Goal: Information Seeking & Learning: Learn about a topic

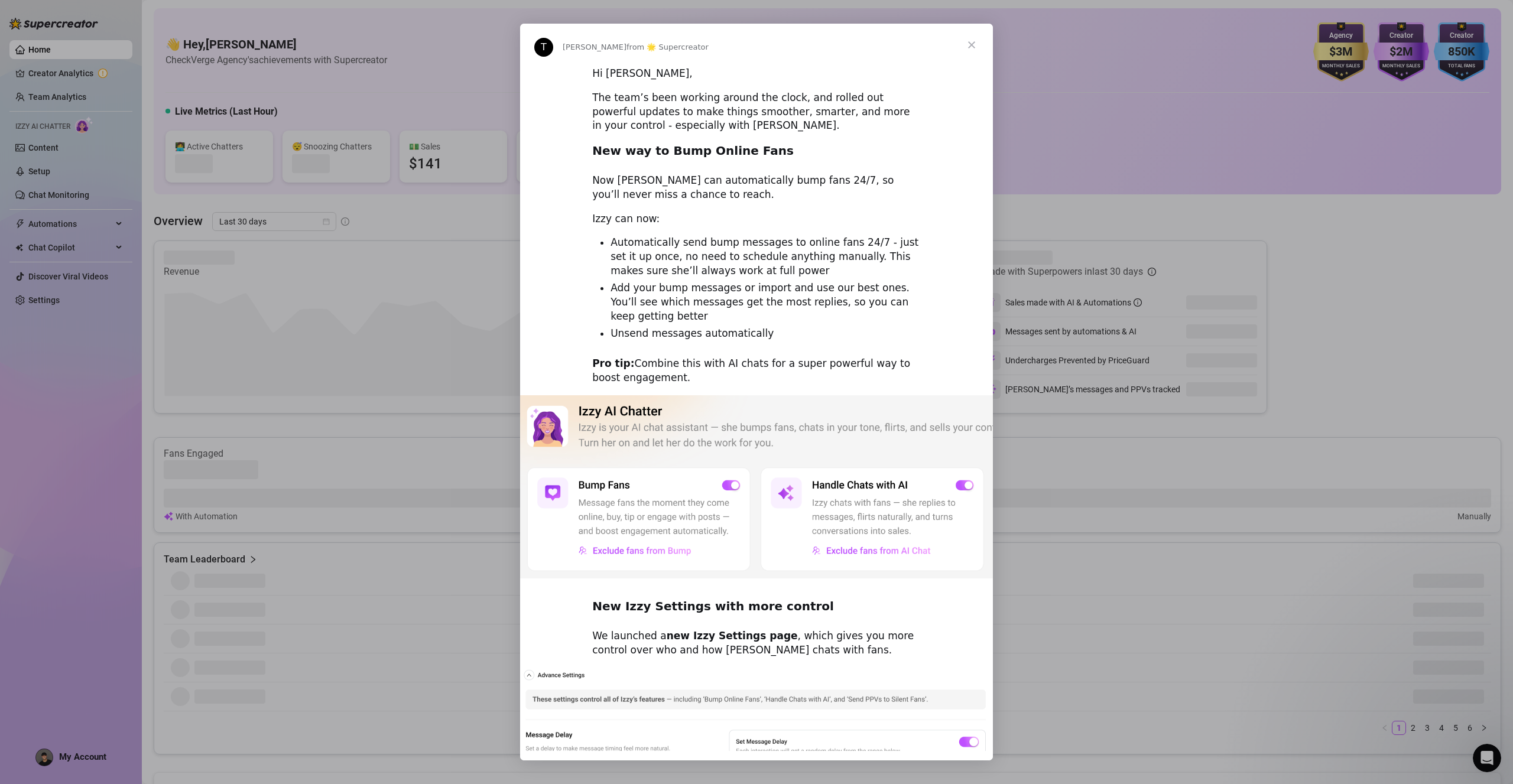
click at [979, 48] on span "Close" at bounding box center [971, 45] width 43 height 43
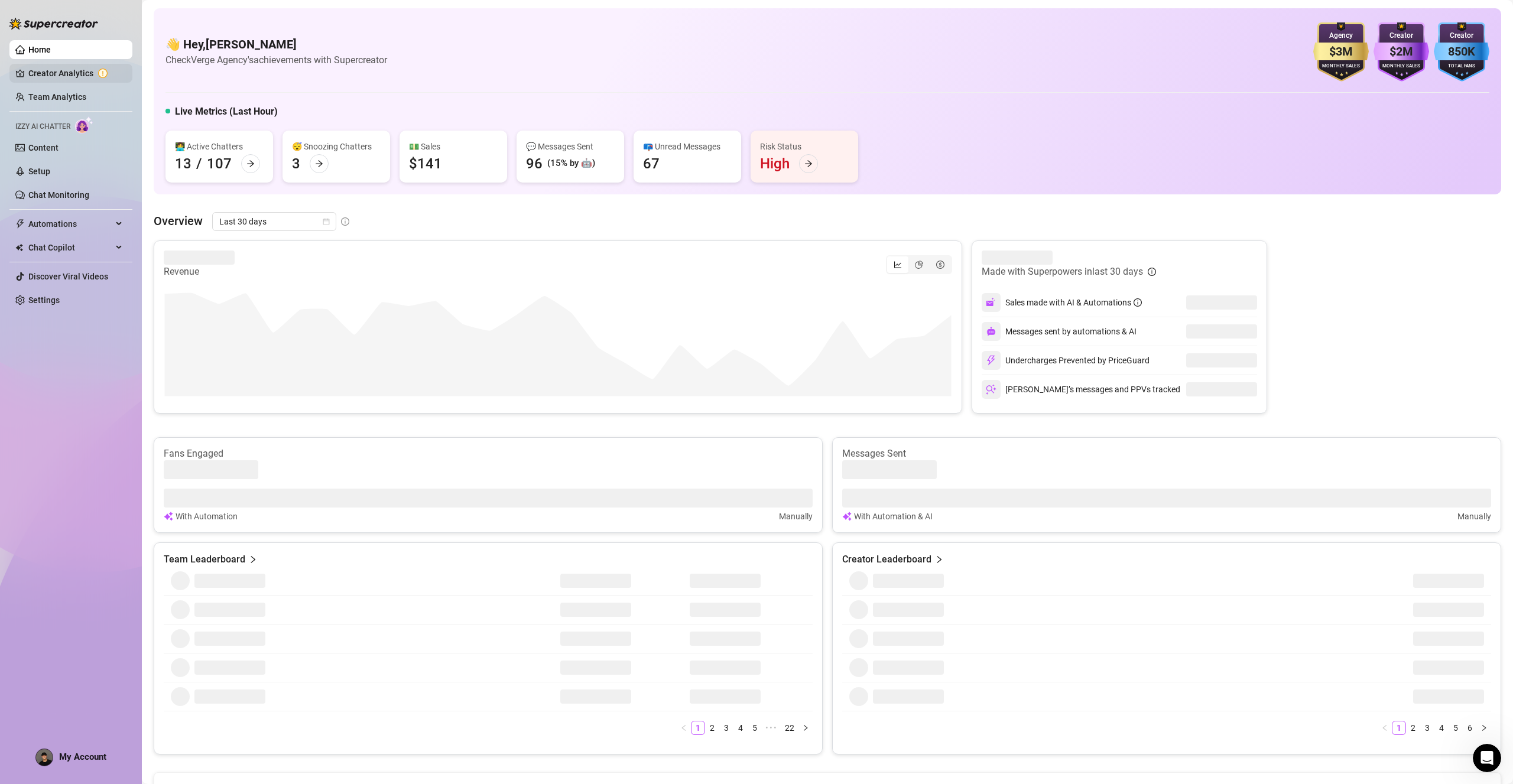
click at [53, 72] on link "Creator Analytics" at bounding box center [75, 73] width 95 height 19
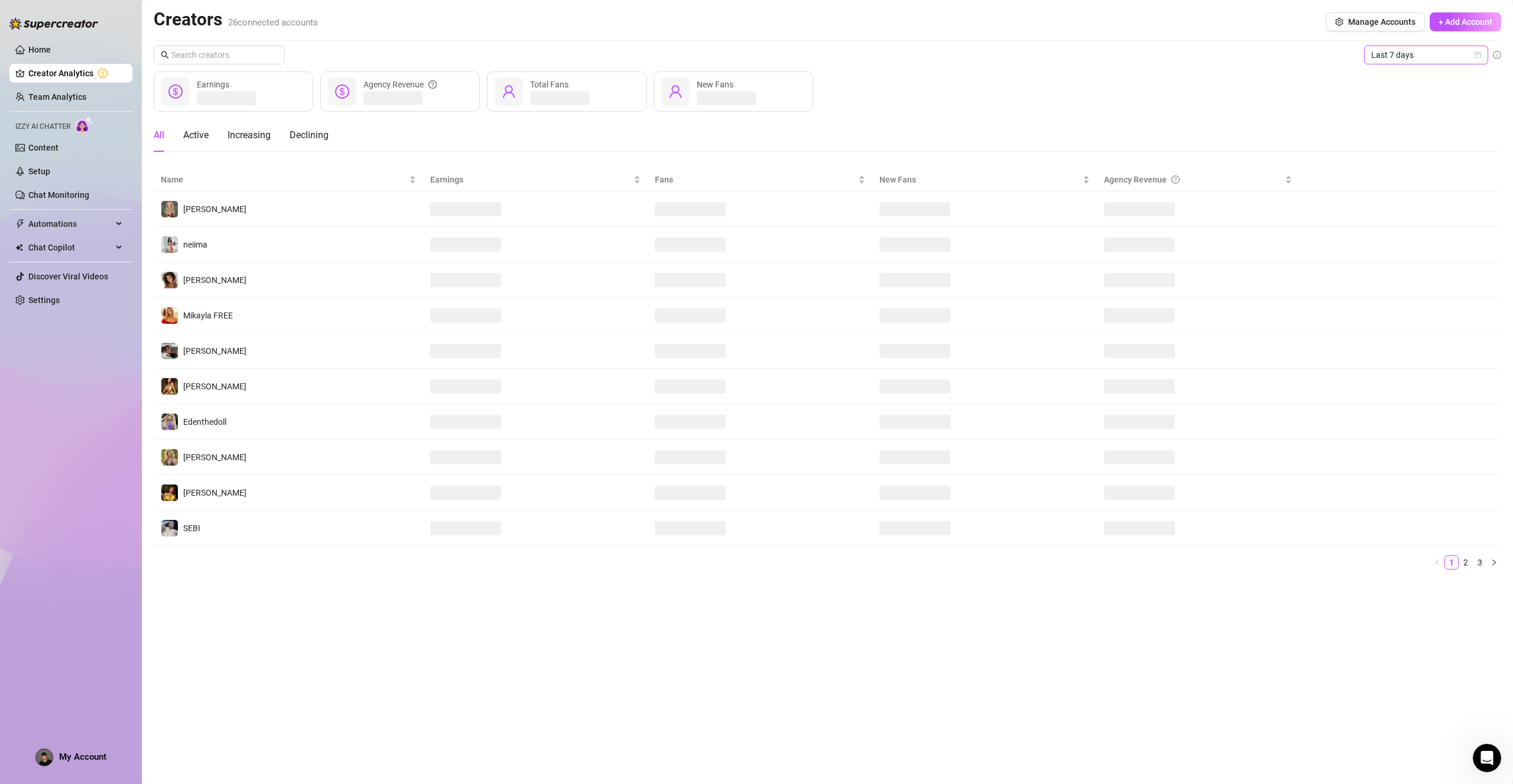
click at [1445, 56] on span "Last 7 days" at bounding box center [1426, 55] width 110 height 17
click at [1403, 118] on div "Last 30 days" at bounding box center [1426, 117] width 105 height 13
click at [81, 219] on span "Automations" at bounding box center [70, 223] width 84 height 19
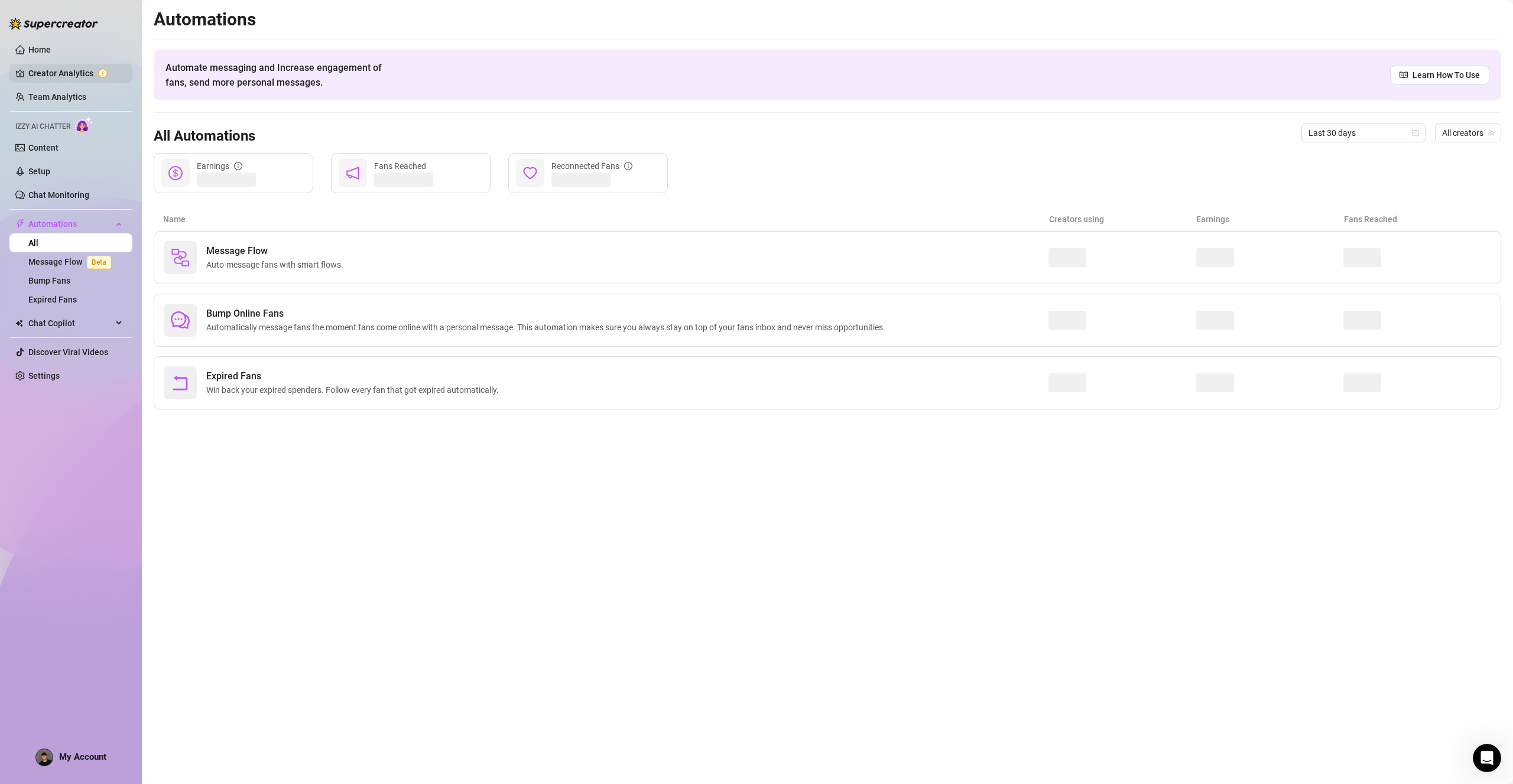
click at [63, 72] on link "Creator Analytics" at bounding box center [75, 73] width 95 height 19
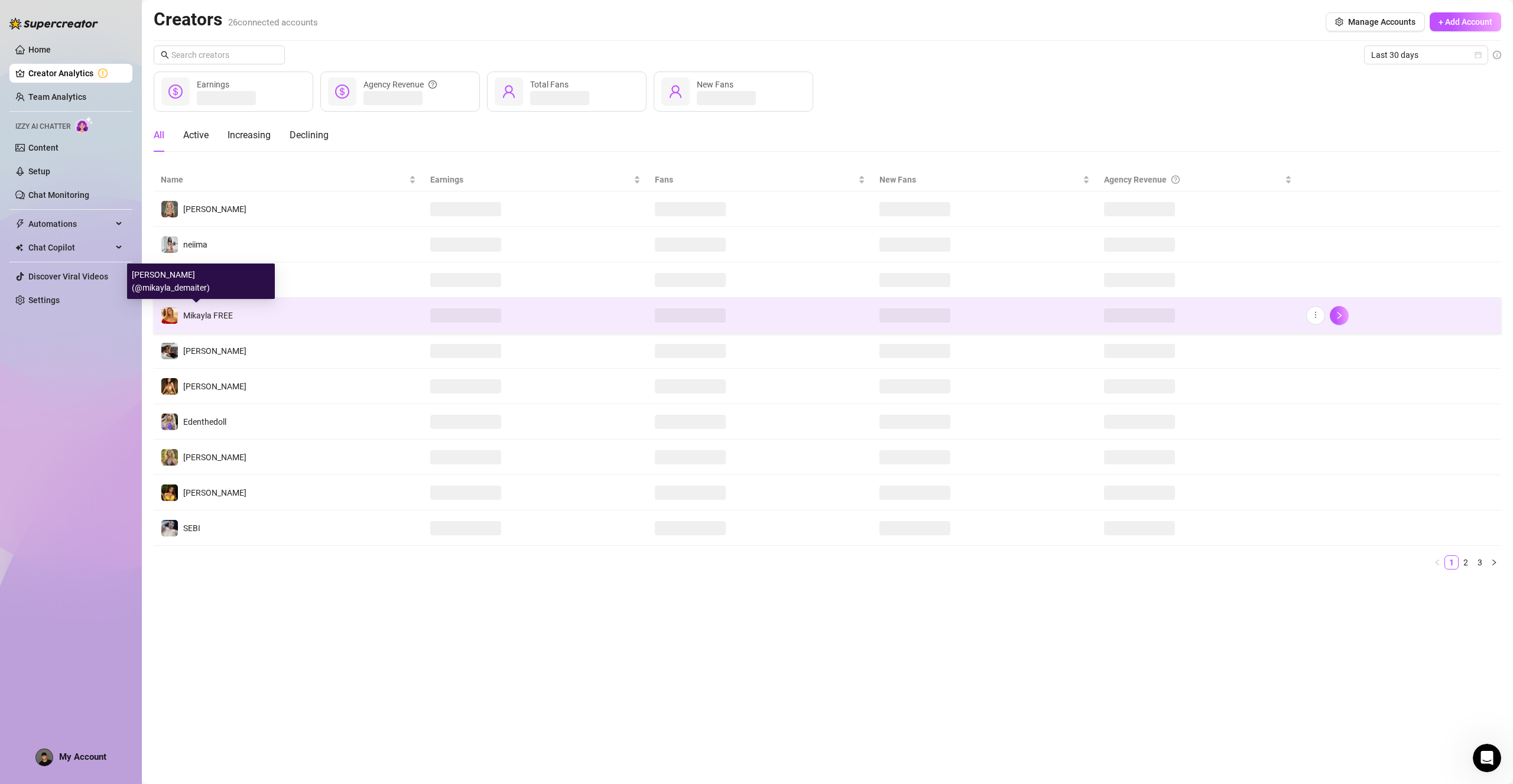
click at [212, 313] on span "Mikayla FREE" at bounding box center [208, 315] width 49 height 10
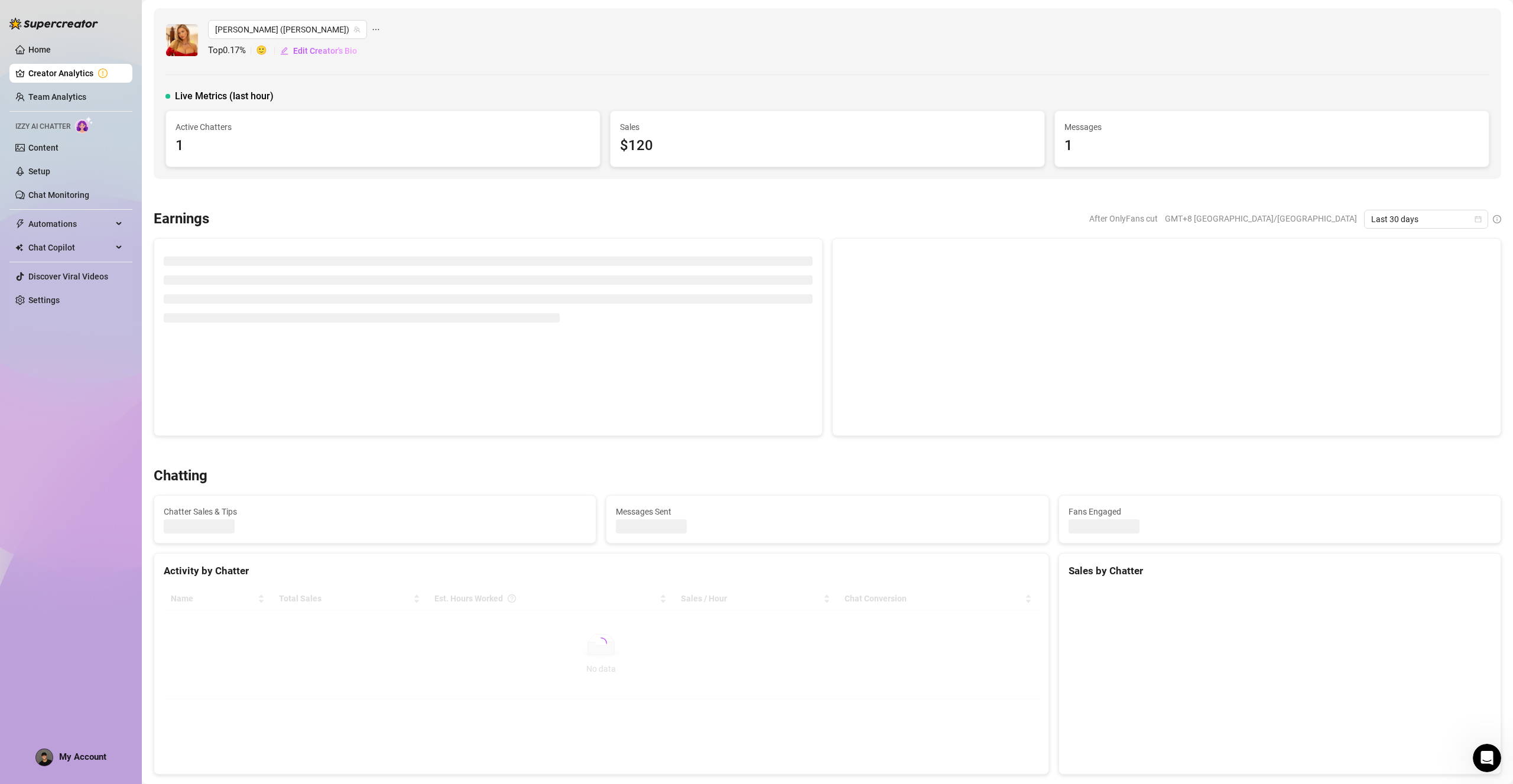
click at [284, 323] on div at bounding box center [488, 289] width 649 height 82
click at [371, 24] on div "Mikayla FREE (mikayla_demaiter) Top 0.17 % 🙂 Edit Creator's Bio" at bounding box center [827, 40] width 1324 height 40
click at [371, 29] on icon "ellipsis" at bounding box center [376, 29] width 8 height 8
click at [154, 91] on div "Mikayla FREE (mikayla_demaiter) Top 0.17 % 🙂 Edit Creator's Bio Live Metrics (l…" at bounding box center [827, 94] width 1347 height 171
click at [79, 200] on link "Chat Monitoring" at bounding box center [58, 195] width 61 height 10
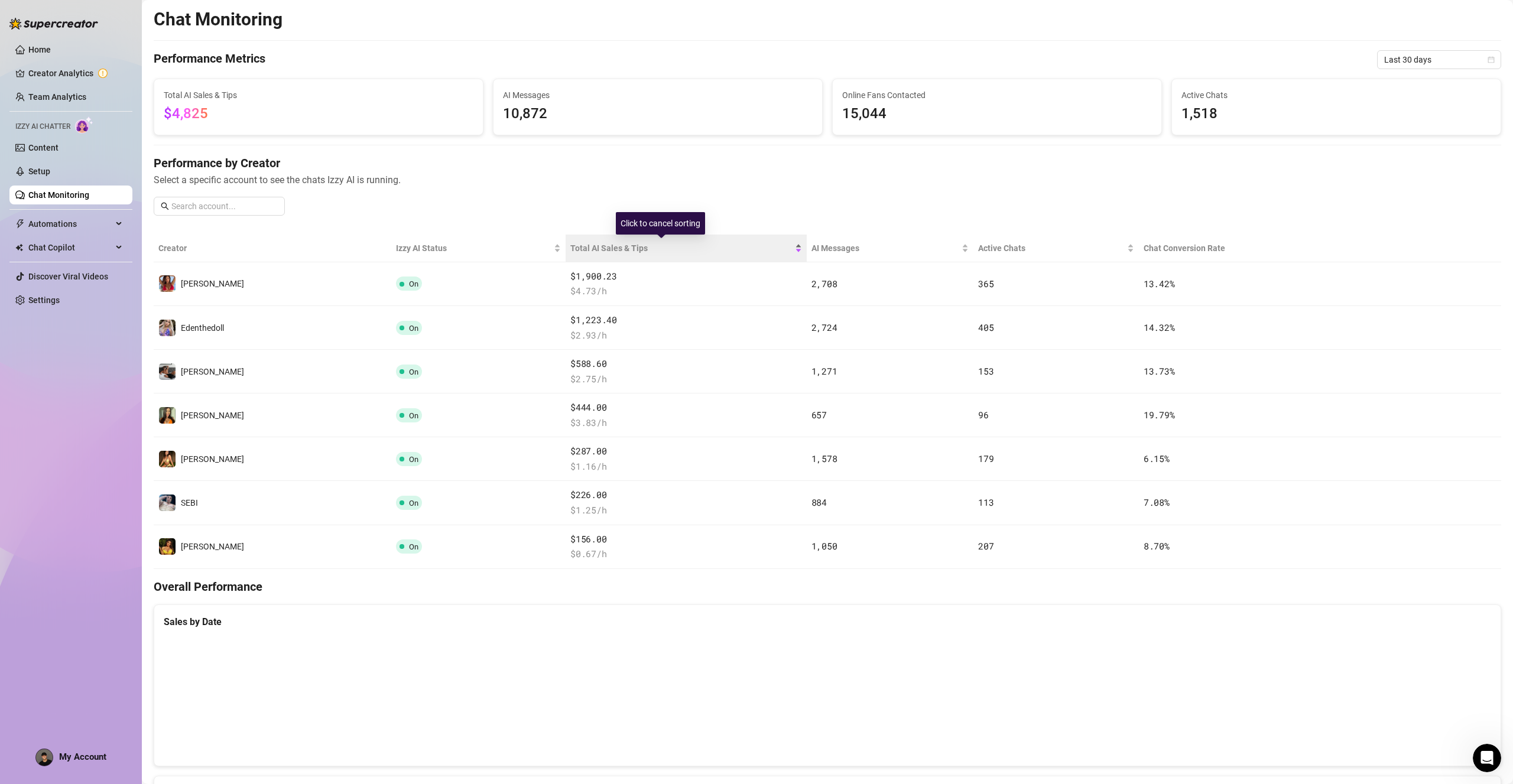
click at [570, 245] on span "Total AI Sales & Tips" at bounding box center [681, 248] width 222 height 13
click at [570, 246] on span "Total AI Sales & Tips" at bounding box center [681, 248] width 222 height 13
click at [570, 247] on span "Total AI Sales & Tips" at bounding box center [681, 248] width 222 height 13
click at [49, 67] on link "Creator Analytics" at bounding box center [75, 73] width 95 height 19
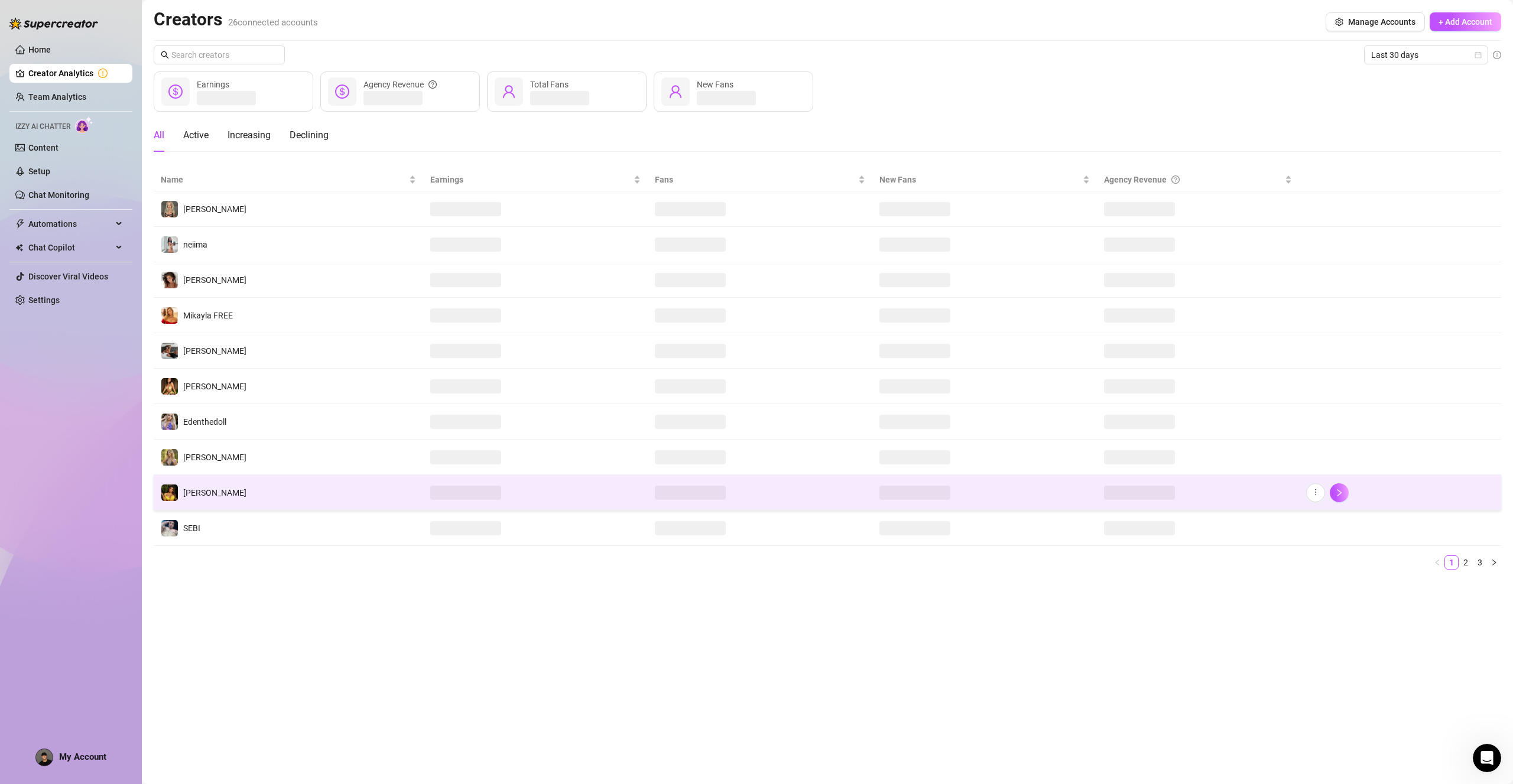
click at [211, 490] on td "[PERSON_NAME]" at bounding box center [288, 492] width 270 height 35
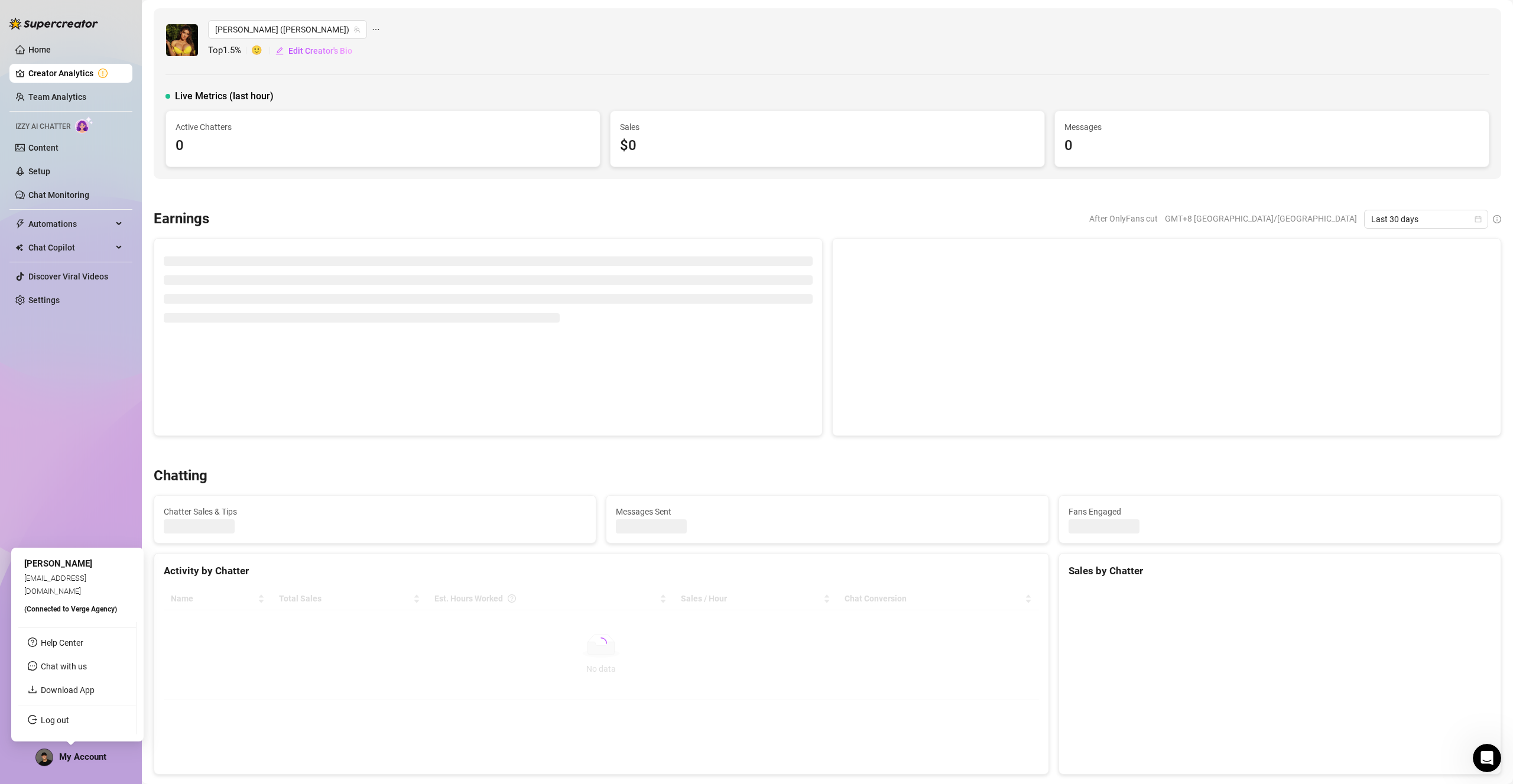
click at [72, 758] on span "My Account" at bounding box center [82, 757] width 48 height 11
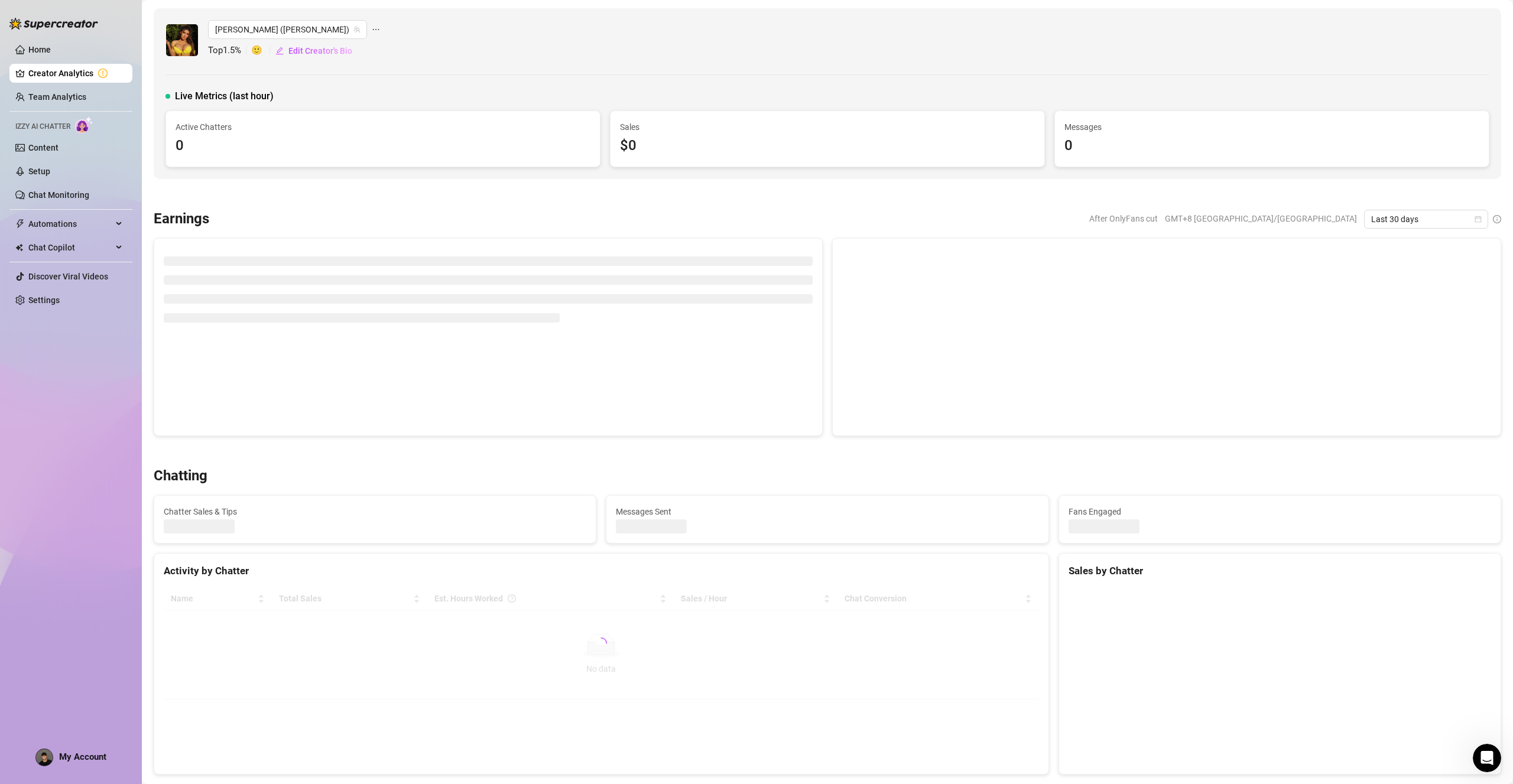
click at [125, 500] on div "Home Creator Analytics Team Analytics Izzy AI Chatter Content Setup Chat Monito…" at bounding box center [71, 386] width 123 height 773
click at [28, 45] on link "Home" at bounding box center [39, 50] width 22 height 10
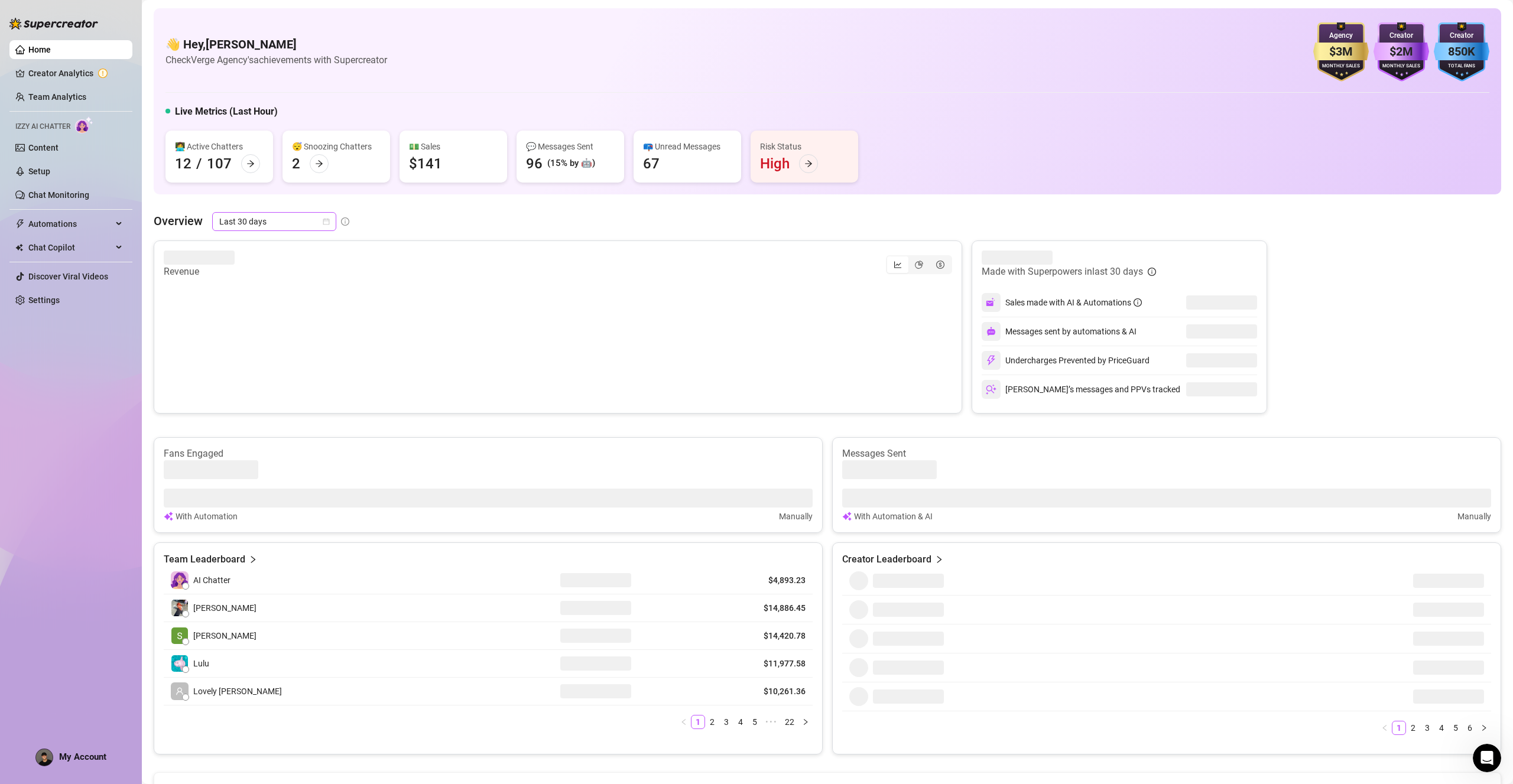
click at [327, 221] on icon "calendar" at bounding box center [326, 221] width 7 height 7
click at [287, 306] on div "Last 90 days" at bounding box center [273, 302] width 105 height 13
click at [641, 156] on div "📪 Unread Messages 67" at bounding box center [687, 156] width 108 height 52
click at [653, 171] on div "67" at bounding box center [651, 163] width 16 height 19
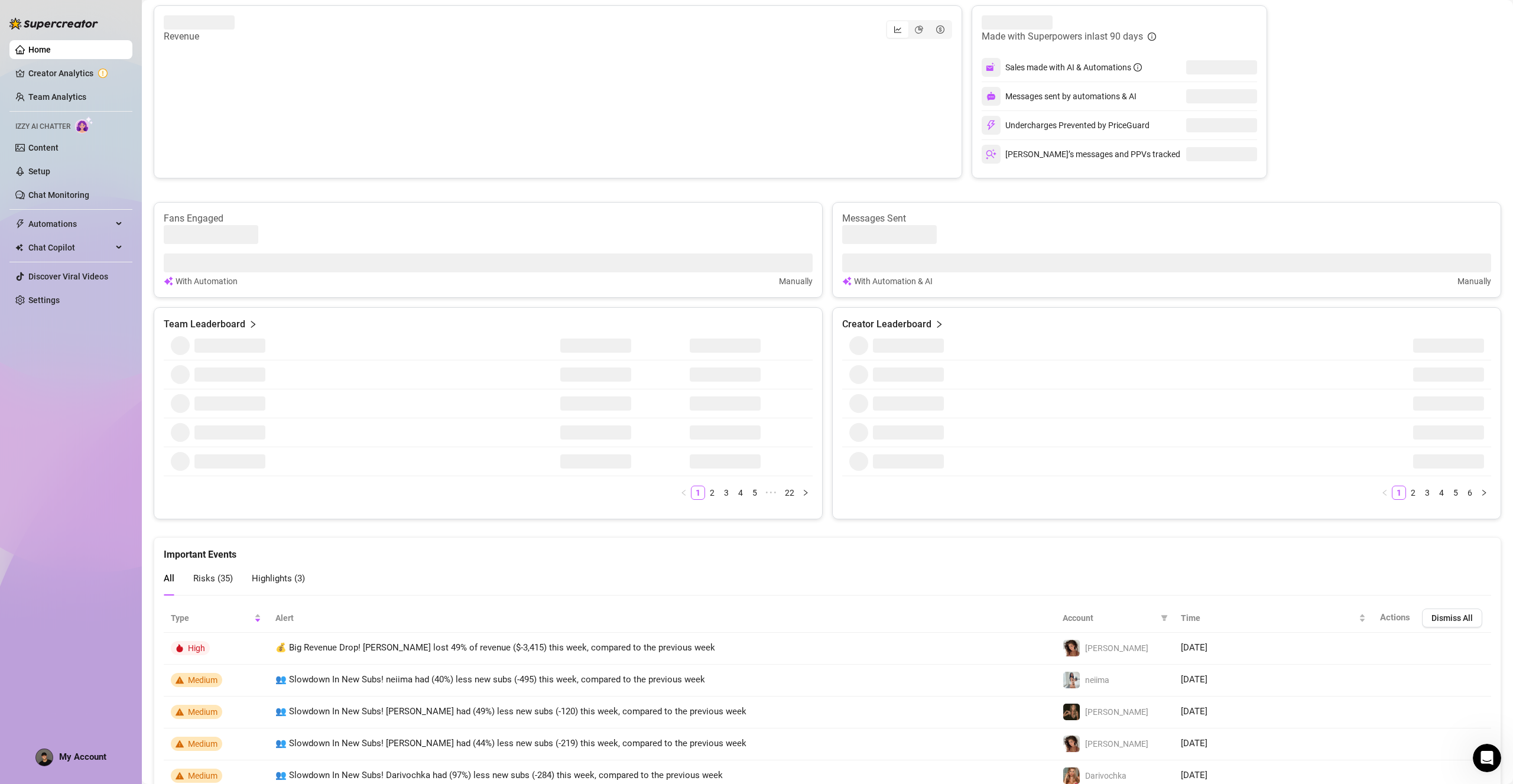
scroll to position [481, 0]
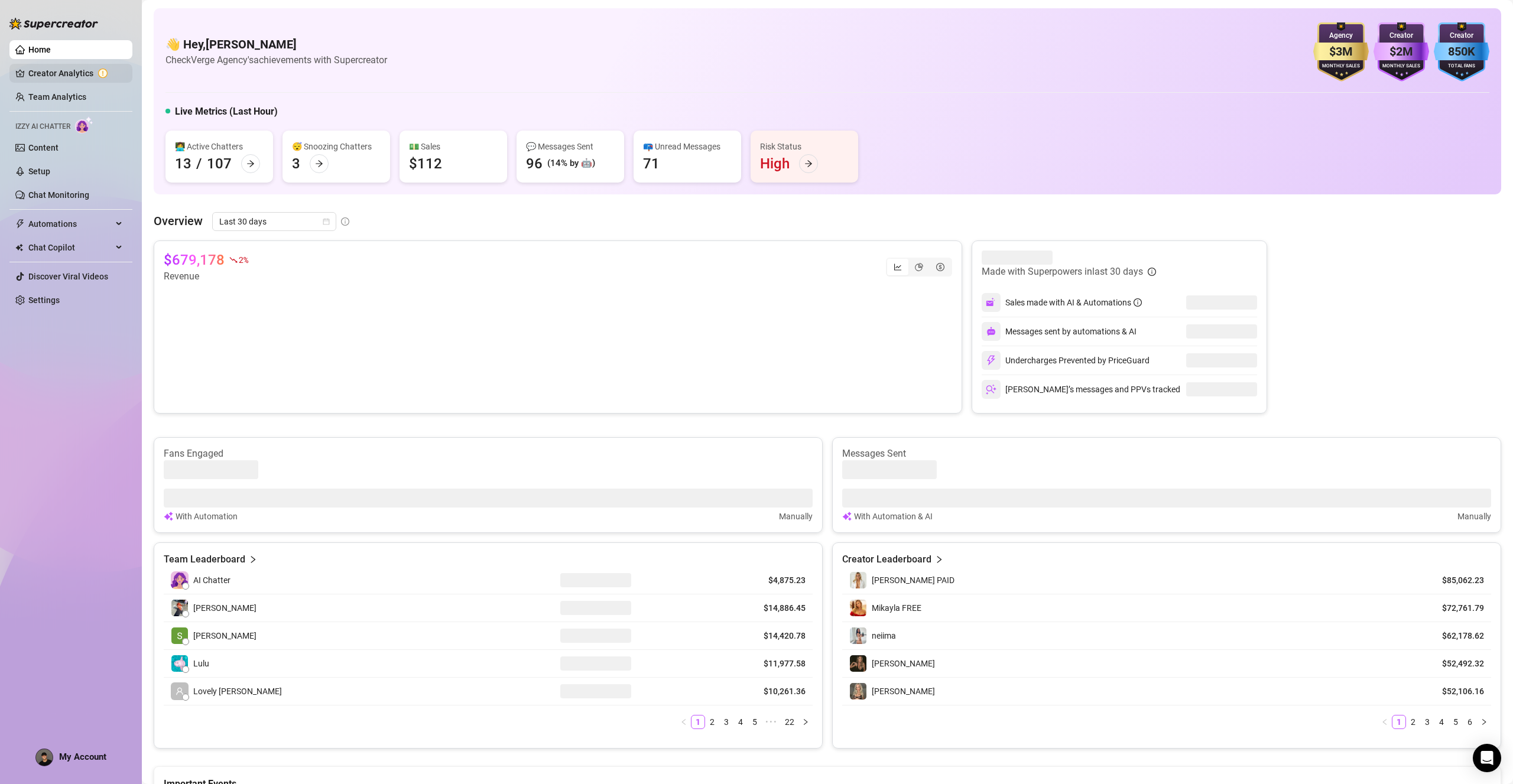
click at [103, 75] on link "Creator Analytics" at bounding box center [75, 73] width 95 height 19
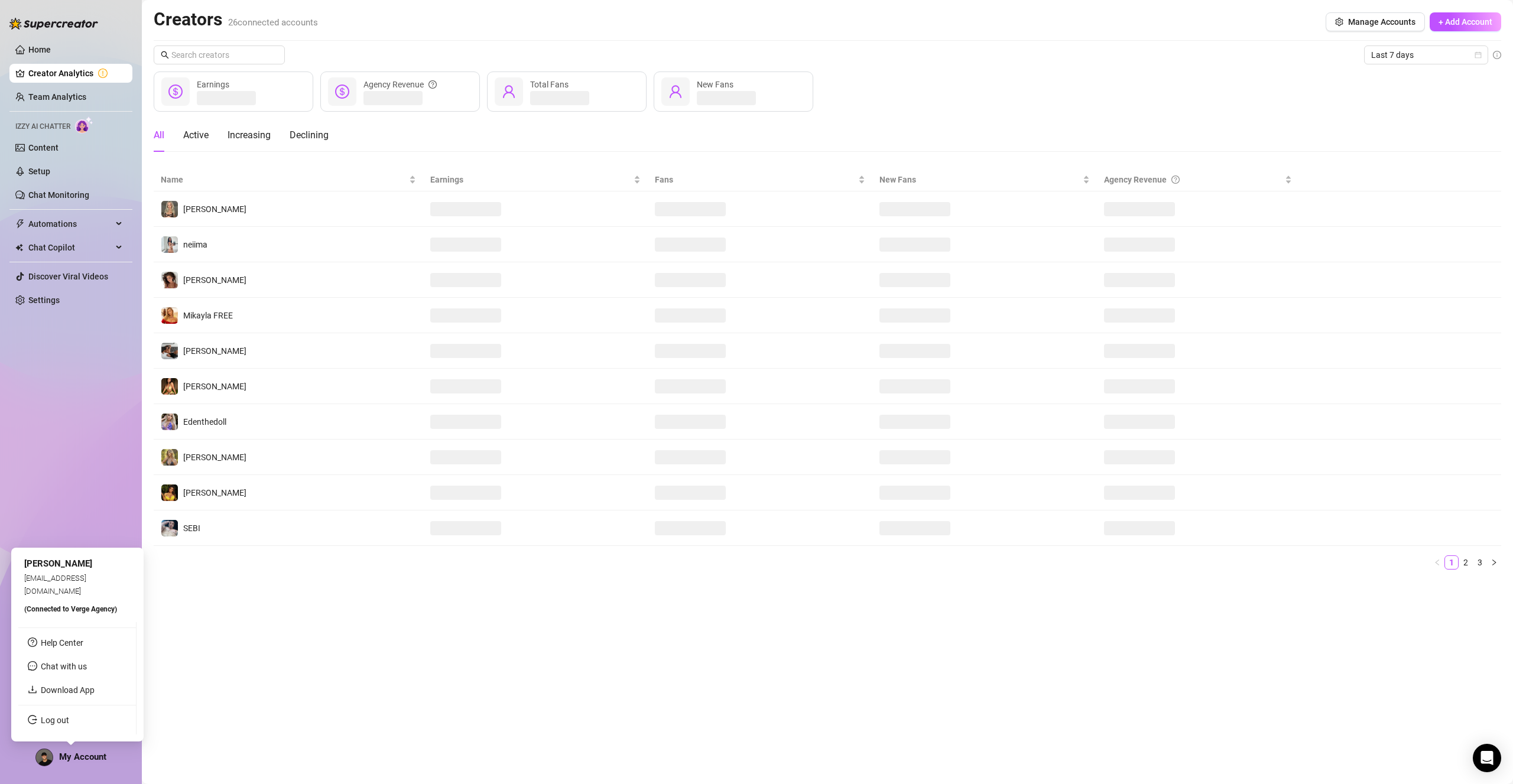
click at [75, 756] on span "My Account" at bounding box center [82, 757] width 48 height 11
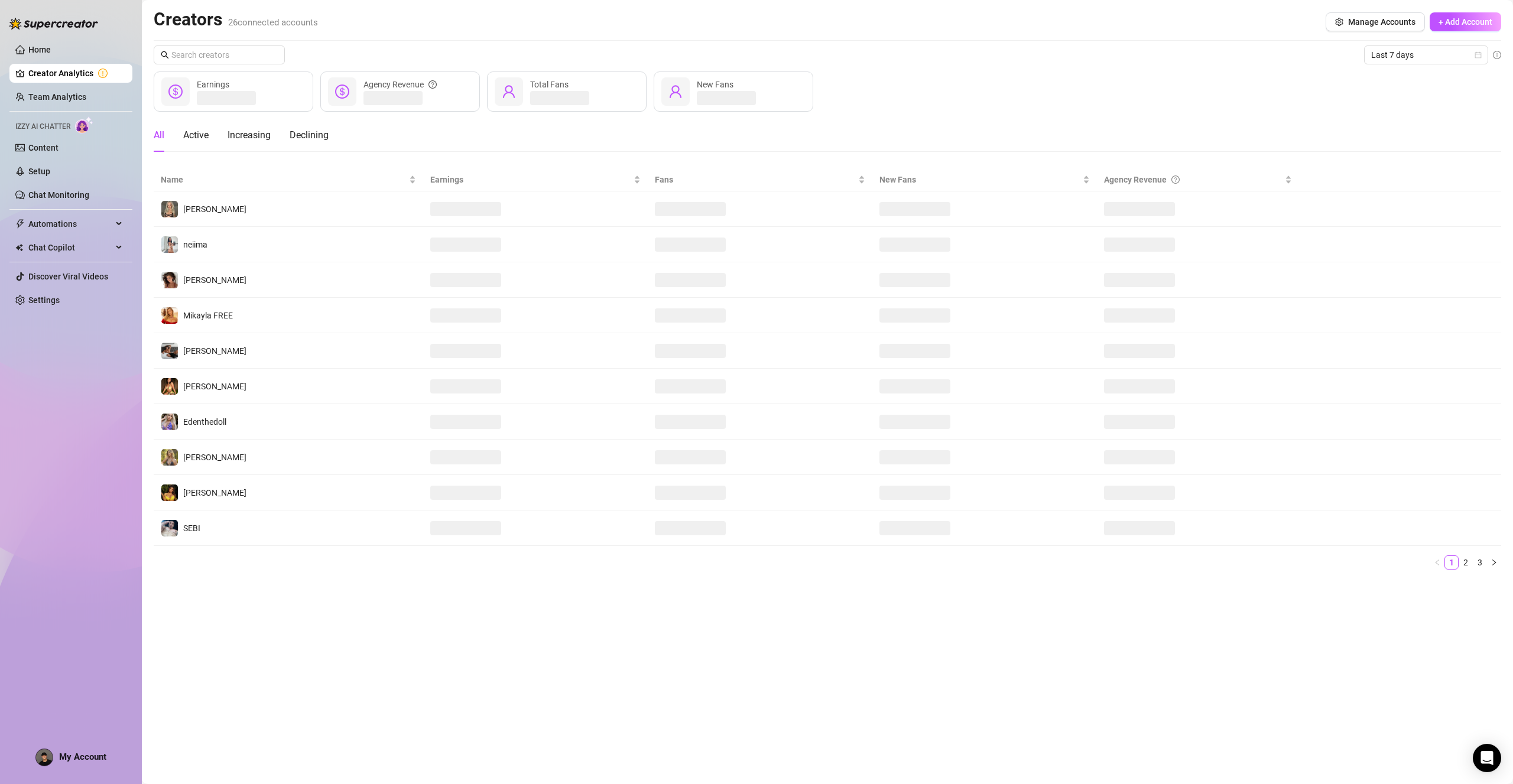
click at [93, 762] on div "My Account" at bounding box center [71, 757] width 71 height 17
click at [19, 415] on div "Home Creator Analytics Team Analytics Izzy AI Chatter Content Setup Chat Monito…" at bounding box center [71, 386] width 123 height 773
click at [1463, 563] on link "2" at bounding box center [1466, 563] width 13 height 13
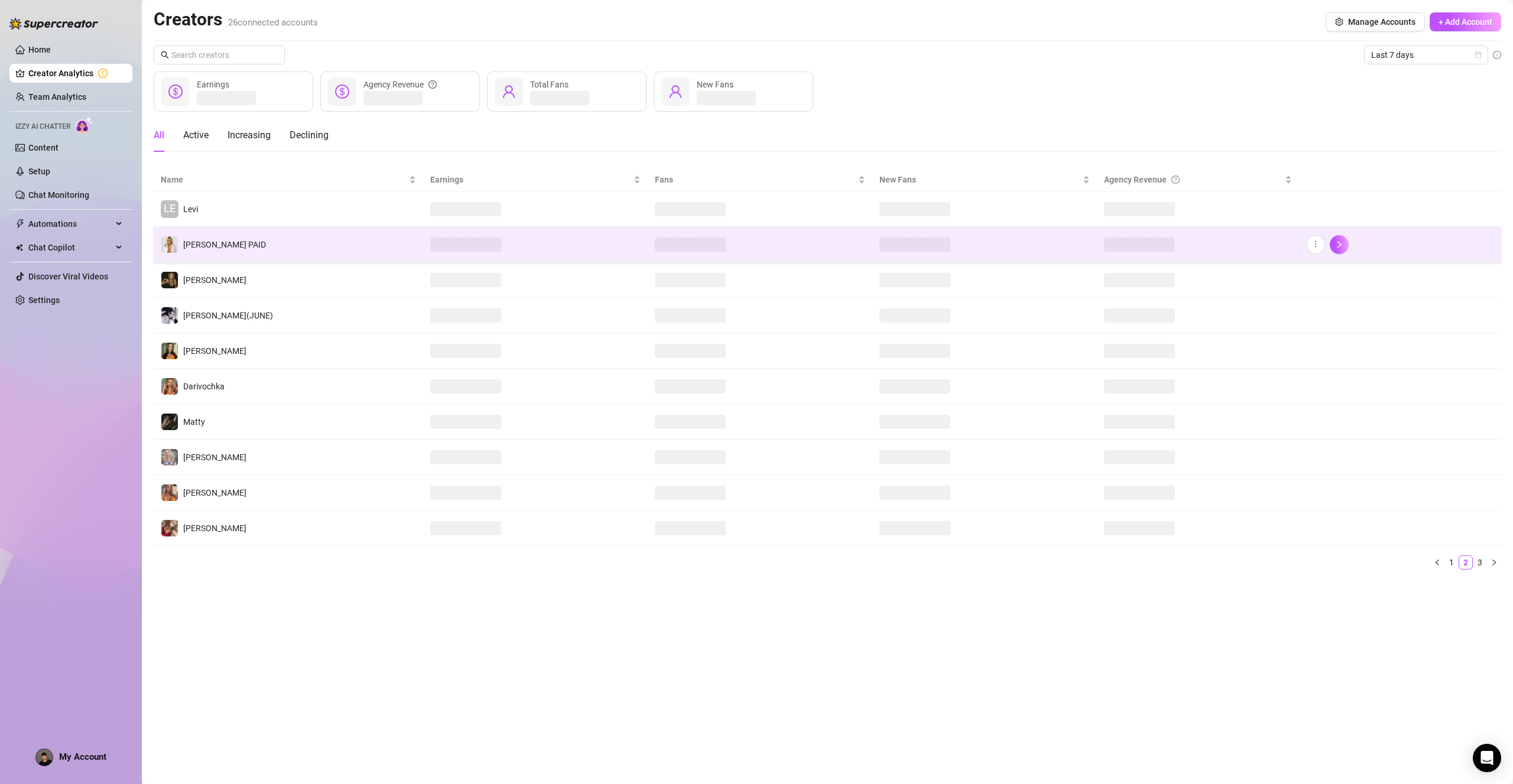
click at [232, 251] on td "[PERSON_NAME] PAID" at bounding box center [288, 244] width 270 height 35
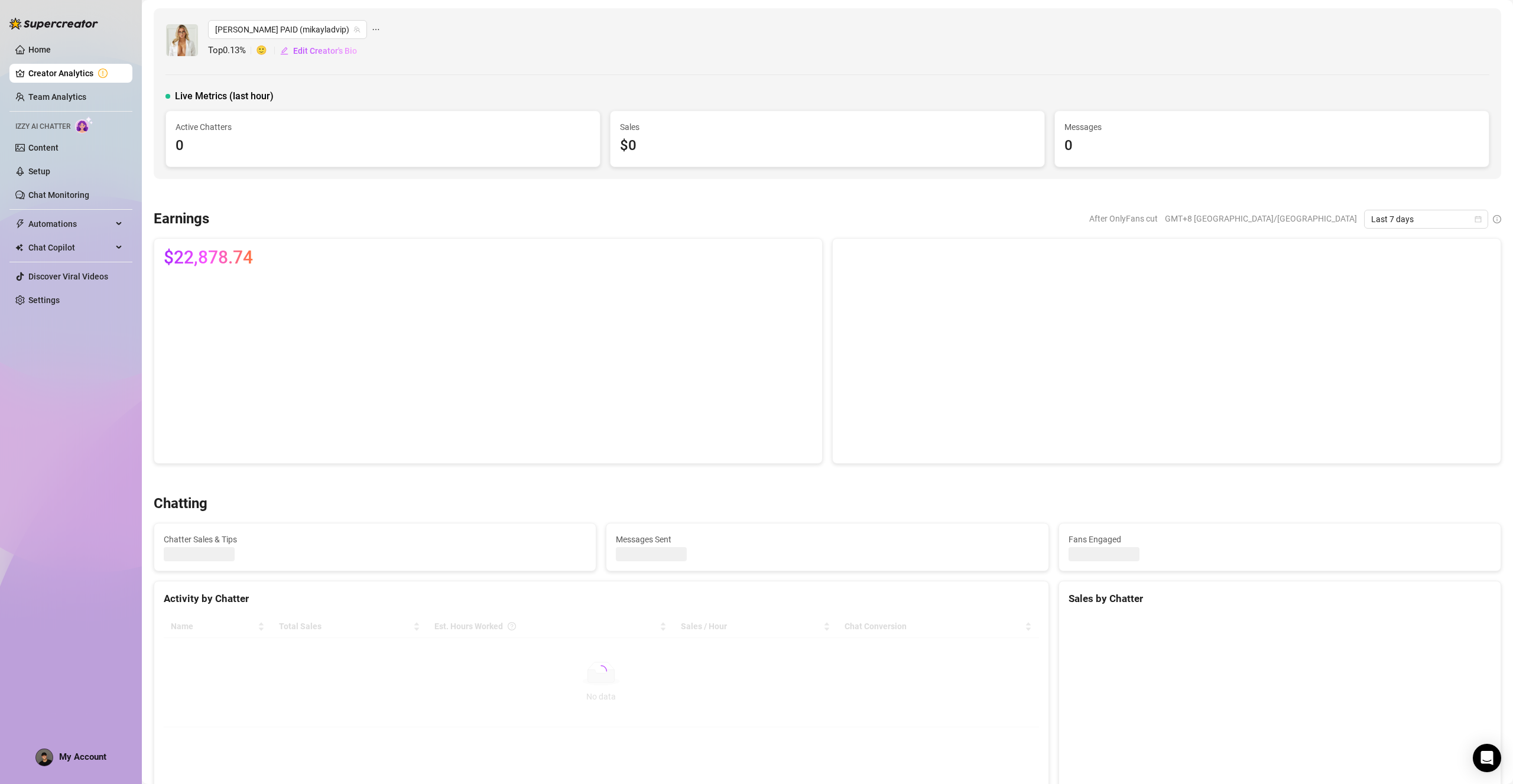
click at [43, 73] on link "Creator Analytics" at bounding box center [75, 73] width 95 height 19
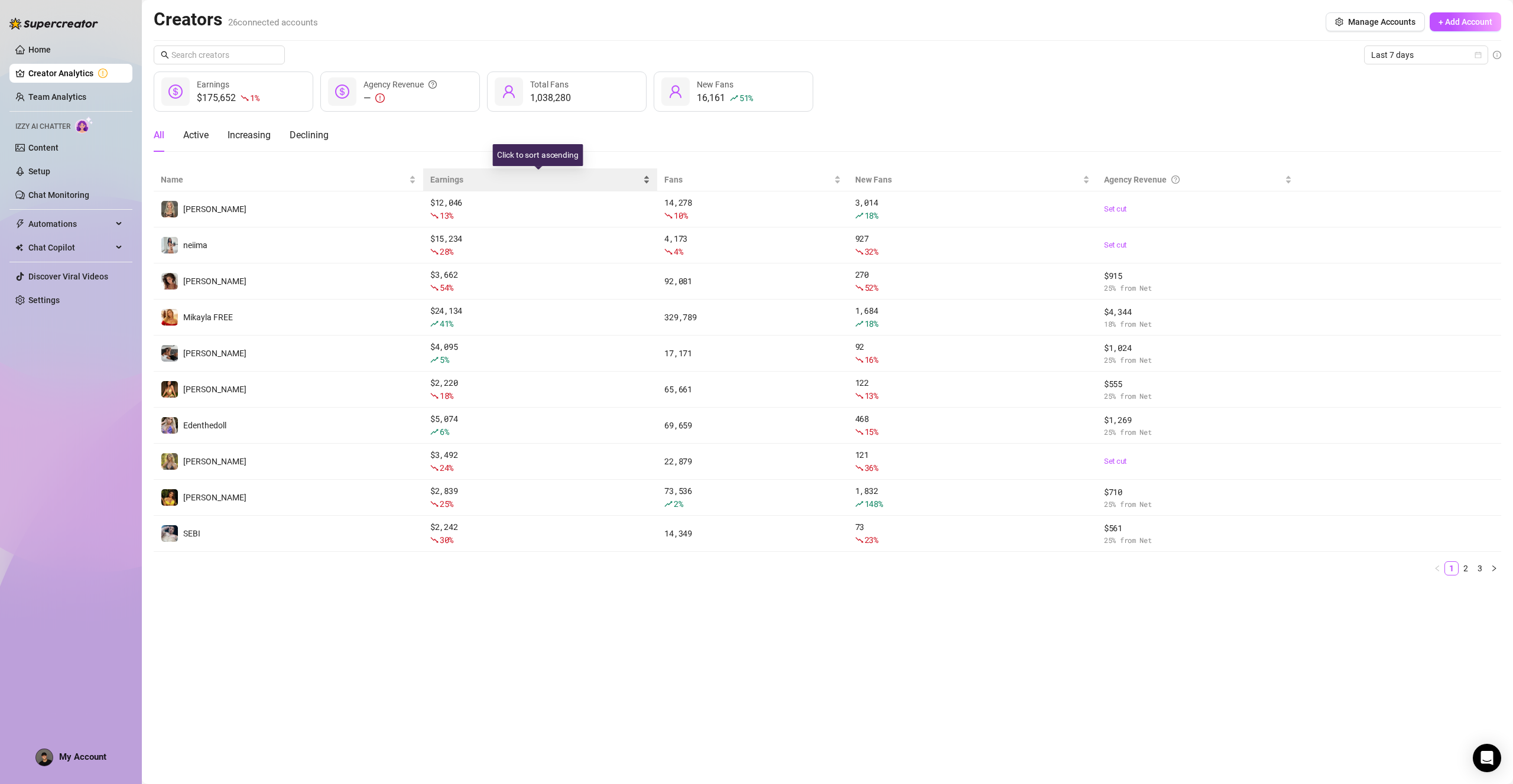
click at [444, 179] on span "Earnings" at bounding box center [535, 180] width 210 height 13
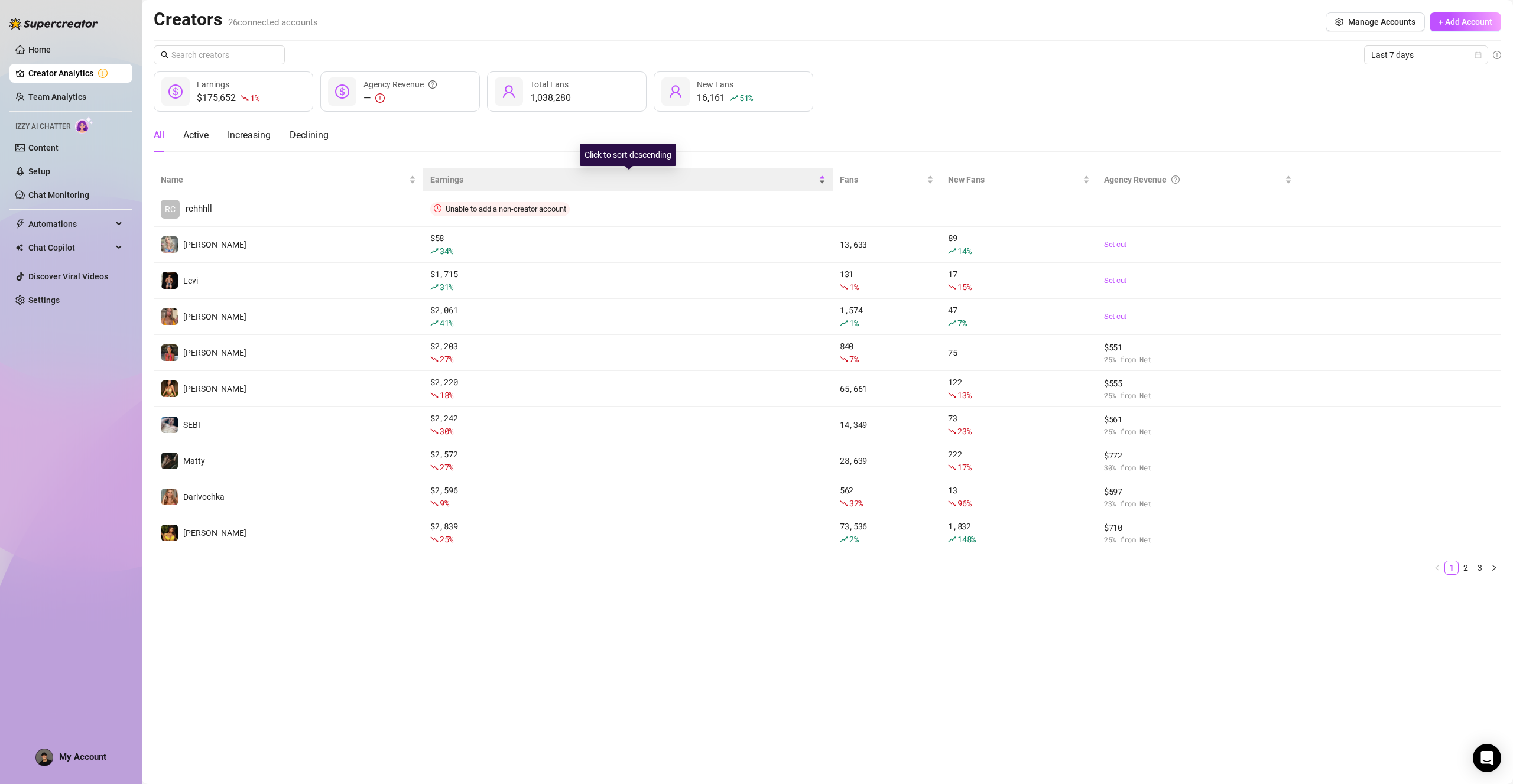
click at [444, 179] on span "Earnings" at bounding box center [623, 180] width 386 height 13
